Goal: Task Accomplishment & Management: Use online tool/utility

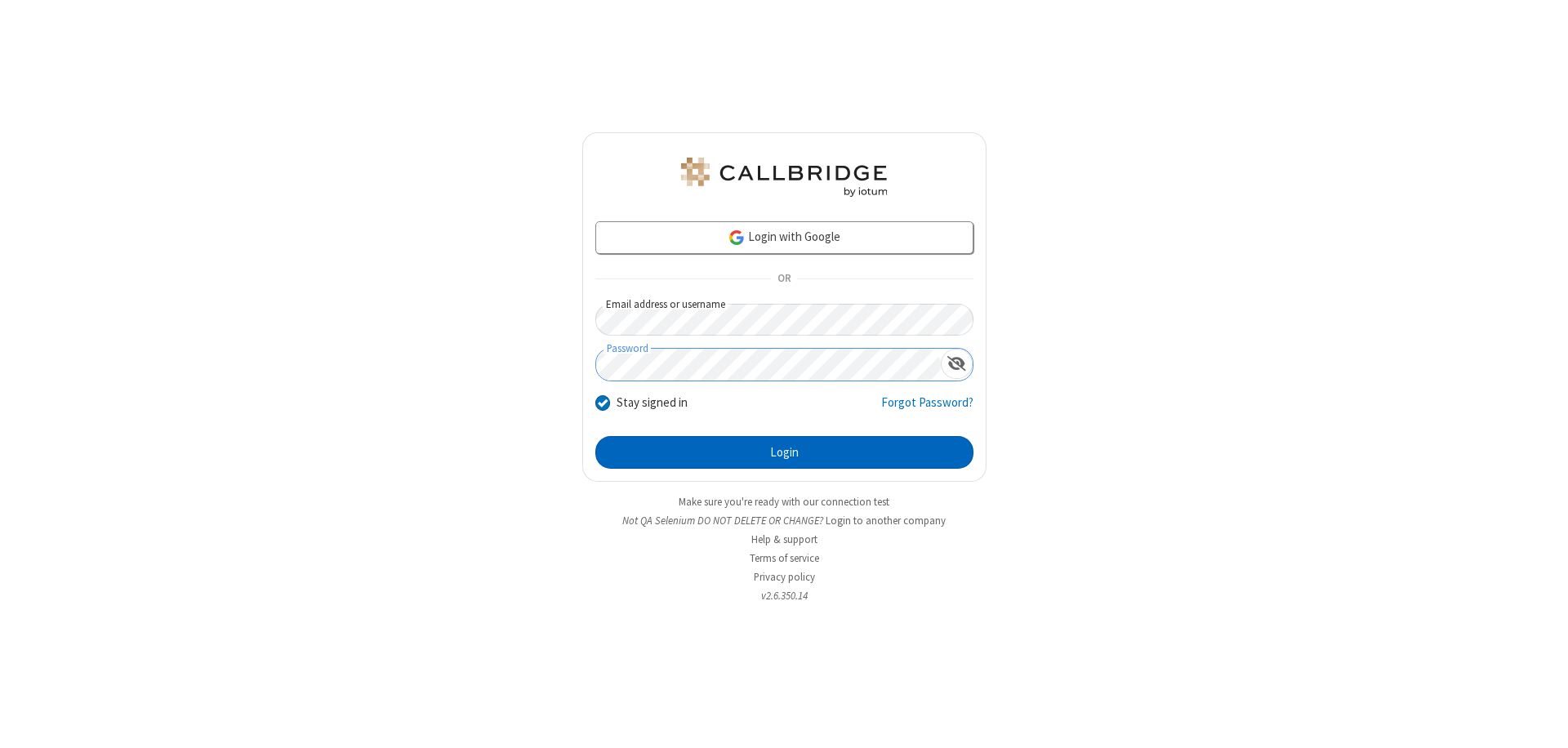
click at [784, 452] on button "Login" at bounding box center [784, 452] width 378 height 33
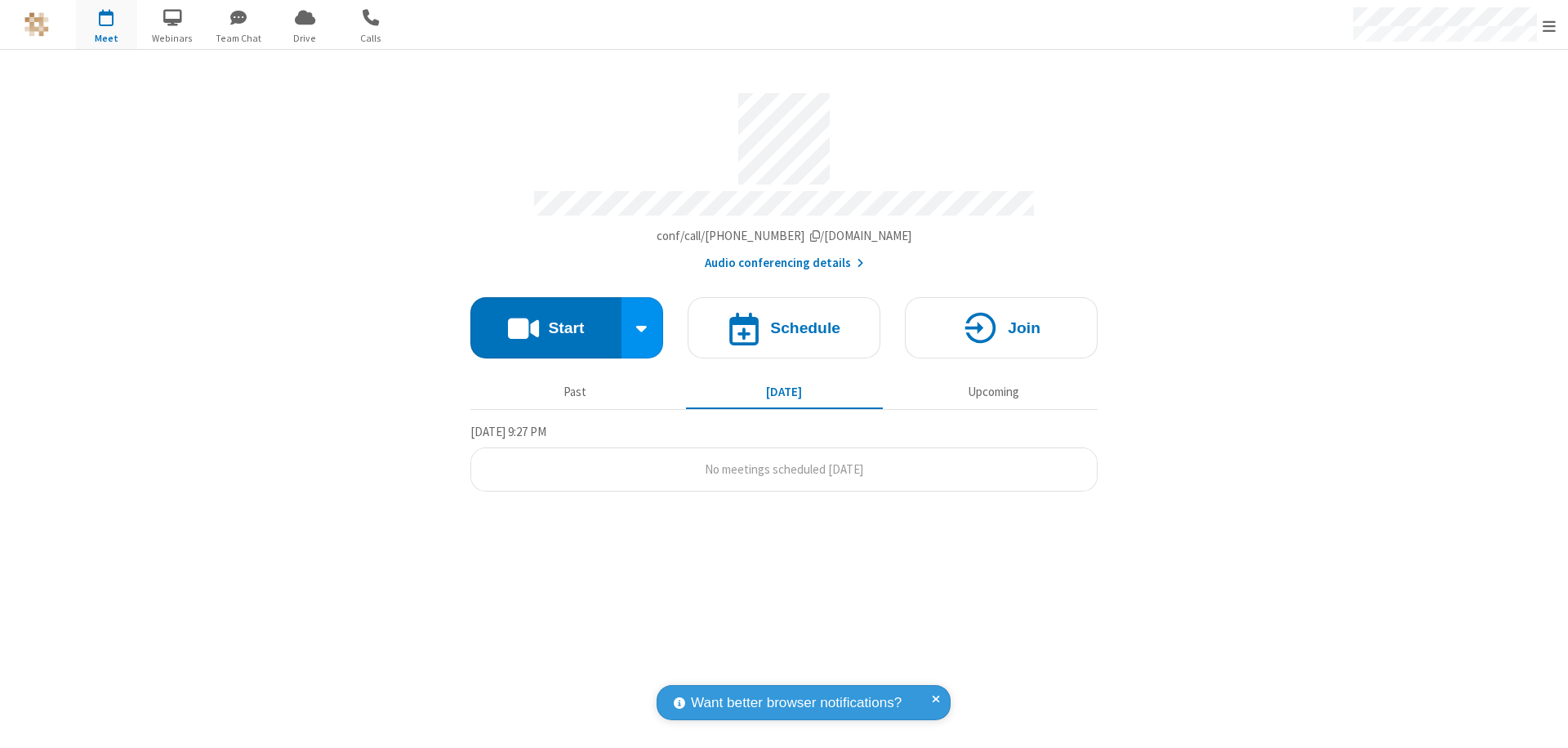
click at [1549, 25] on span "Open menu" at bounding box center [1549, 25] width 13 height 16
click at [106, 24] on span "button" at bounding box center [106, 17] width 61 height 28
click at [784, 320] on h4 "Schedule" at bounding box center [805, 327] width 70 height 16
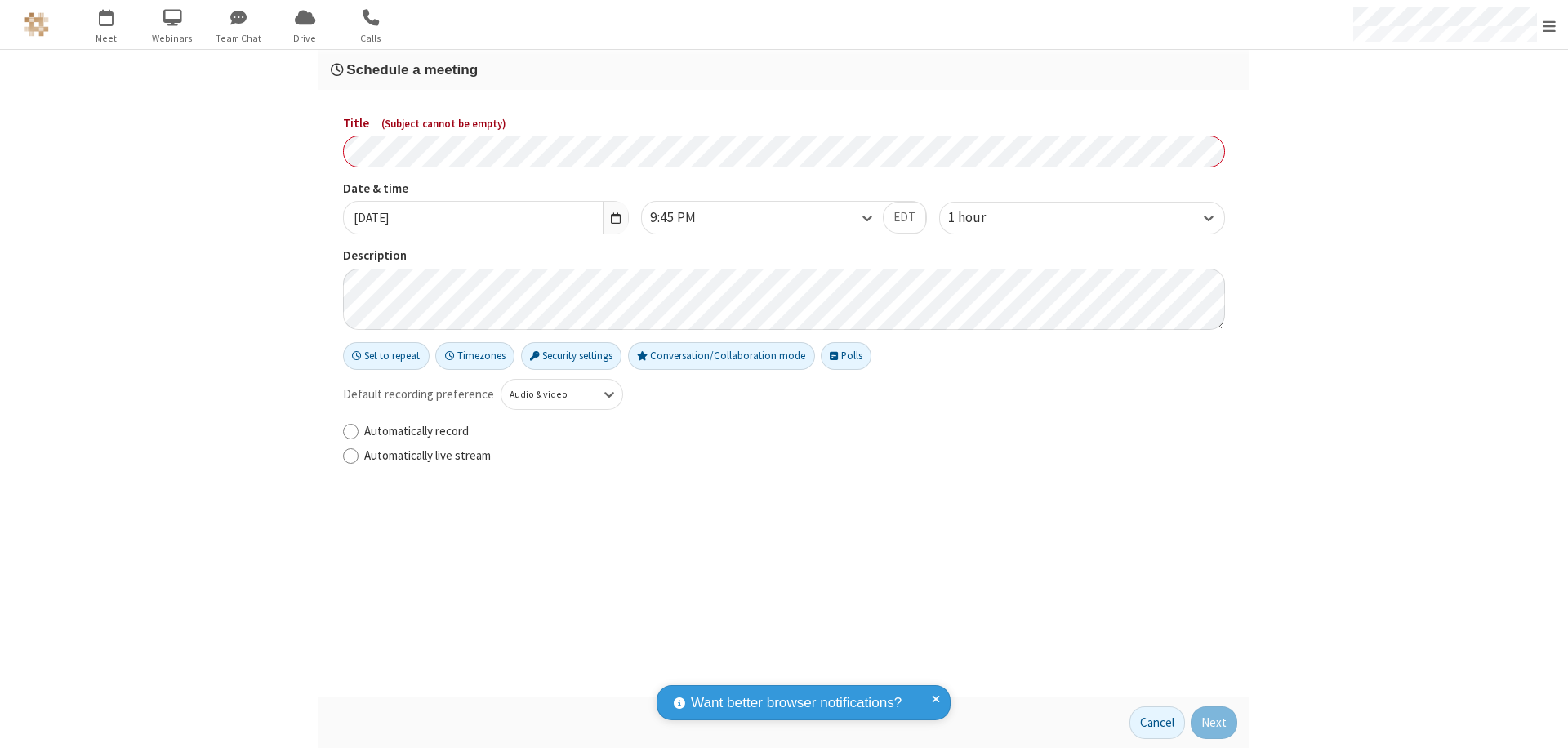
click at [784, 69] on h3 "Schedule a meeting" at bounding box center [784, 69] width 907 height 16
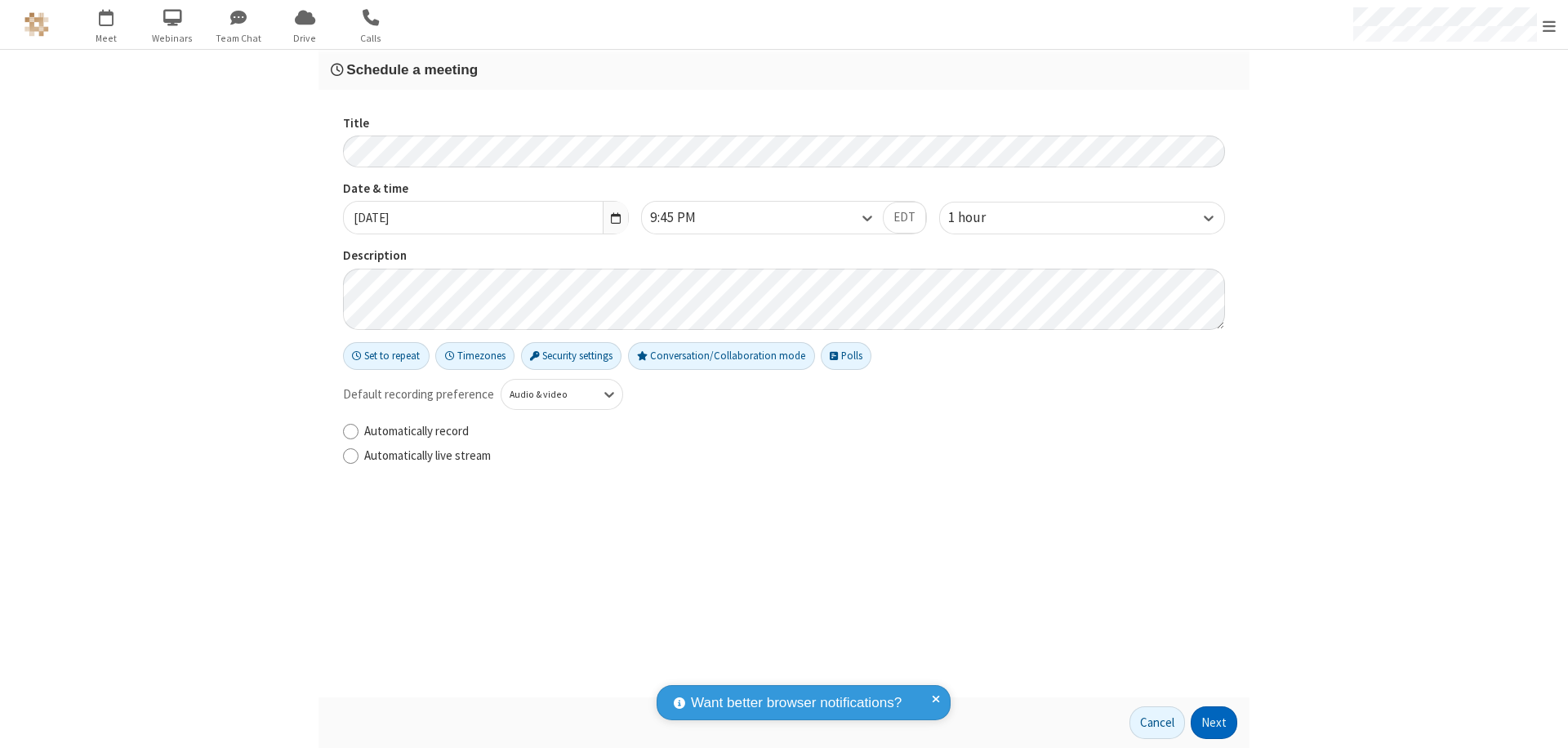
click at [1214, 723] on button "Next" at bounding box center [1214, 722] width 47 height 33
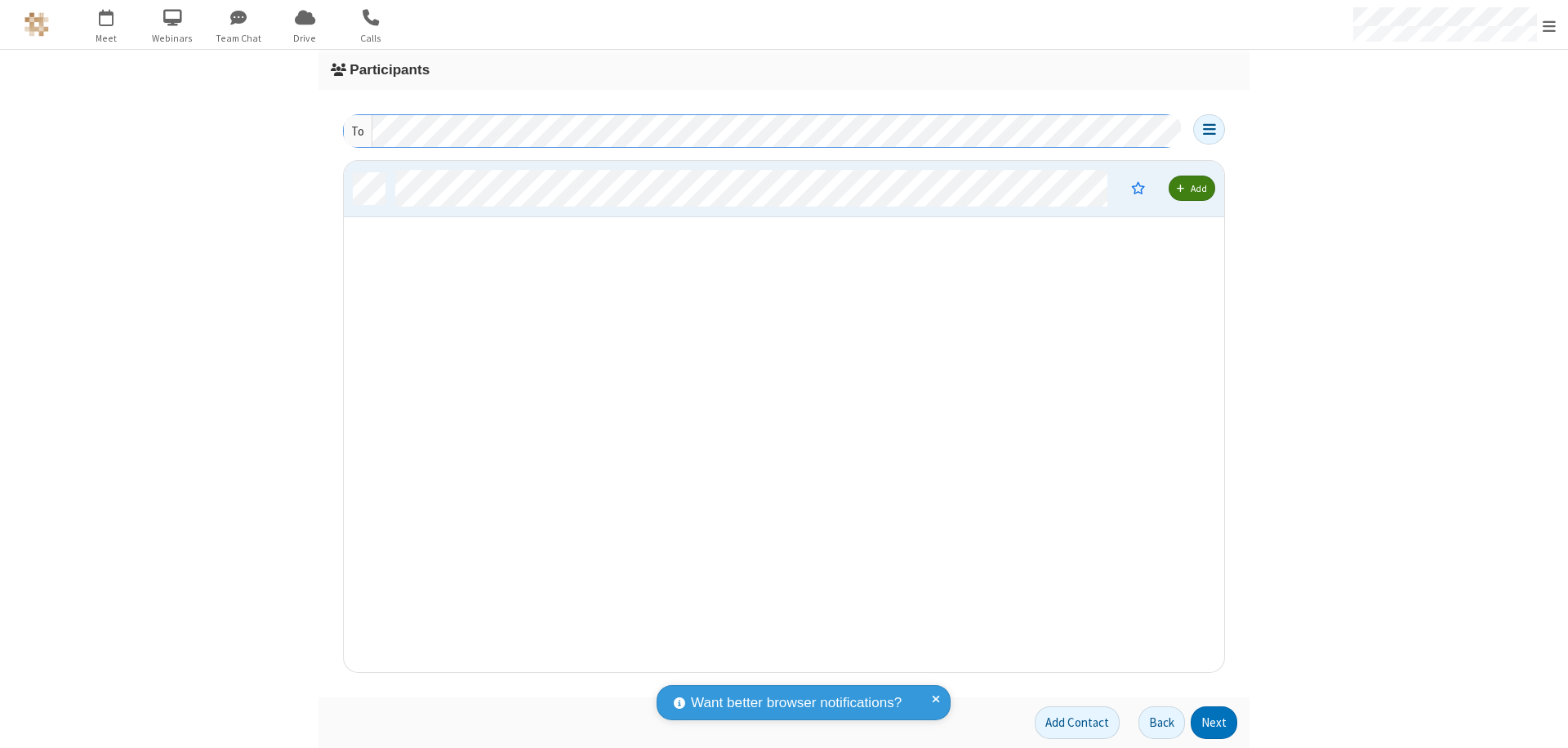
scroll to position [499, 868]
click at [1214, 723] on button "Next" at bounding box center [1214, 722] width 47 height 33
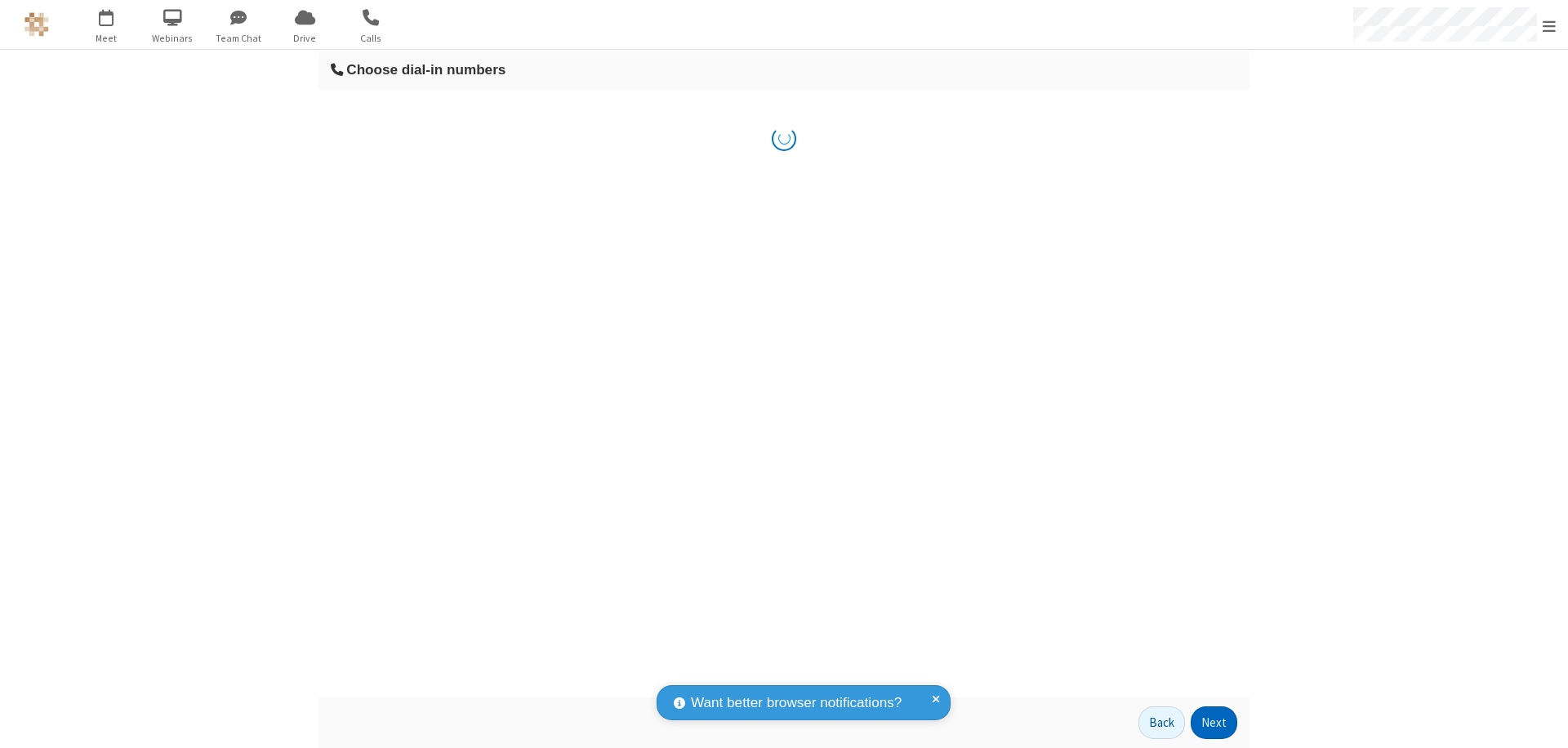
click at [1214, 723] on button "Next" at bounding box center [1214, 722] width 47 height 33
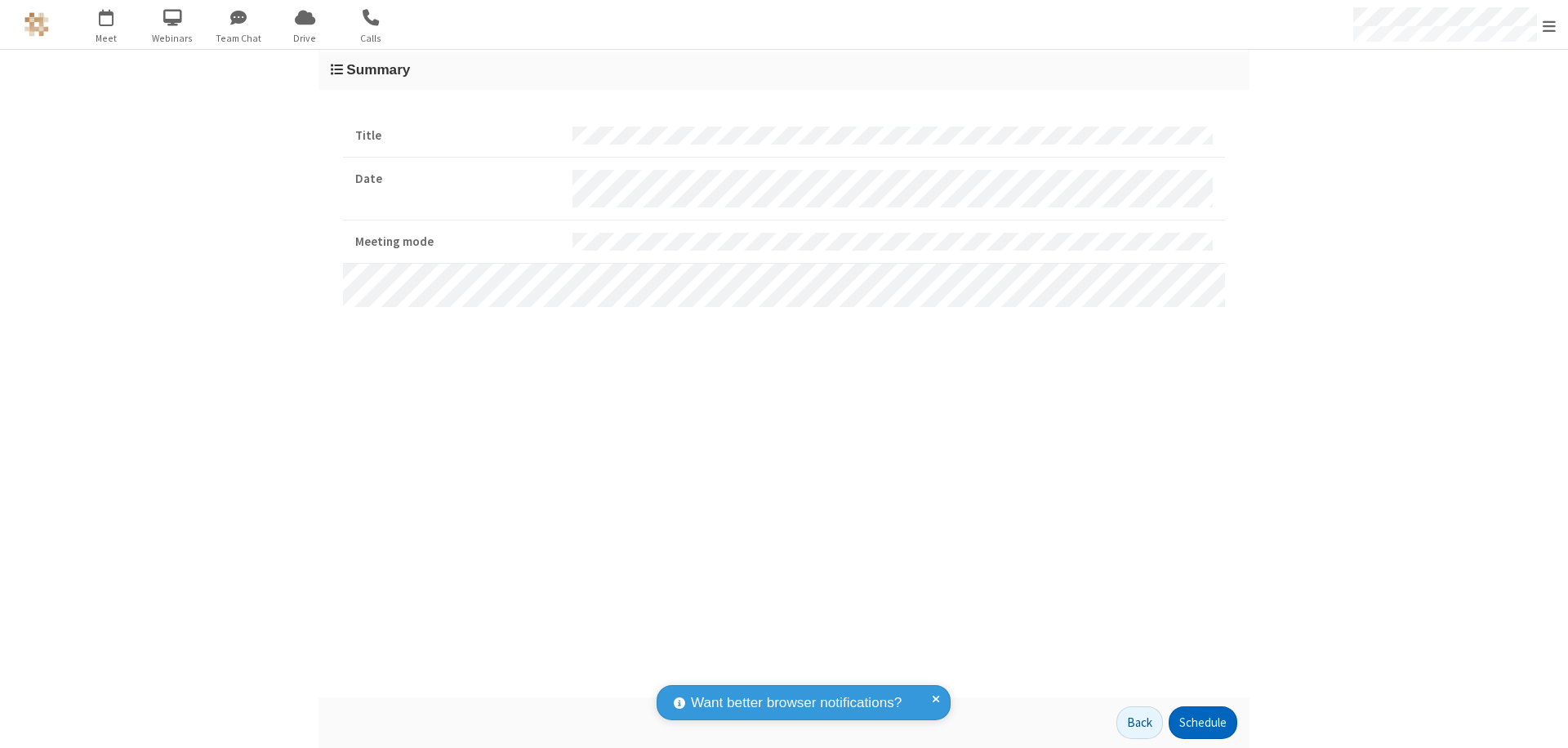
click at [1202, 723] on button "Schedule" at bounding box center [1202, 722] width 68 height 33
